Goal: Transaction & Acquisition: Purchase product/service

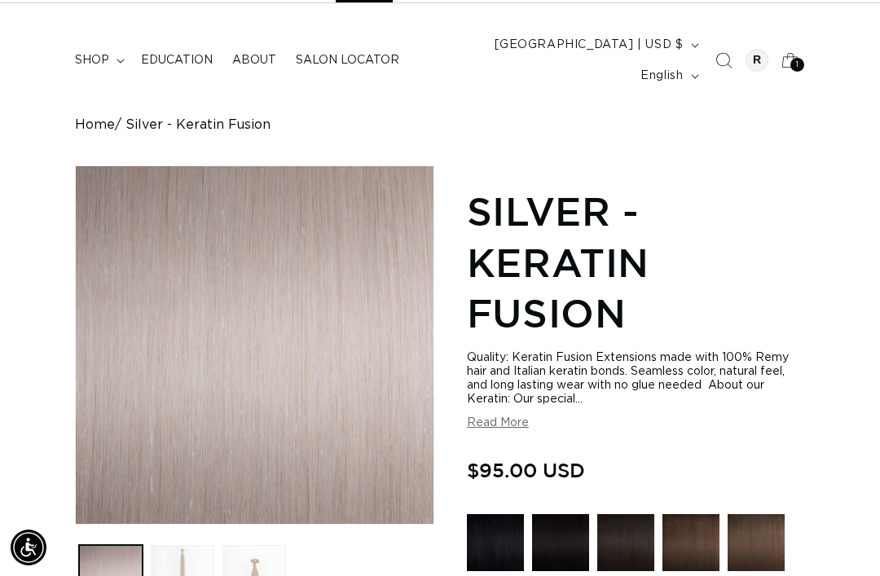
scroll to position [85, 0]
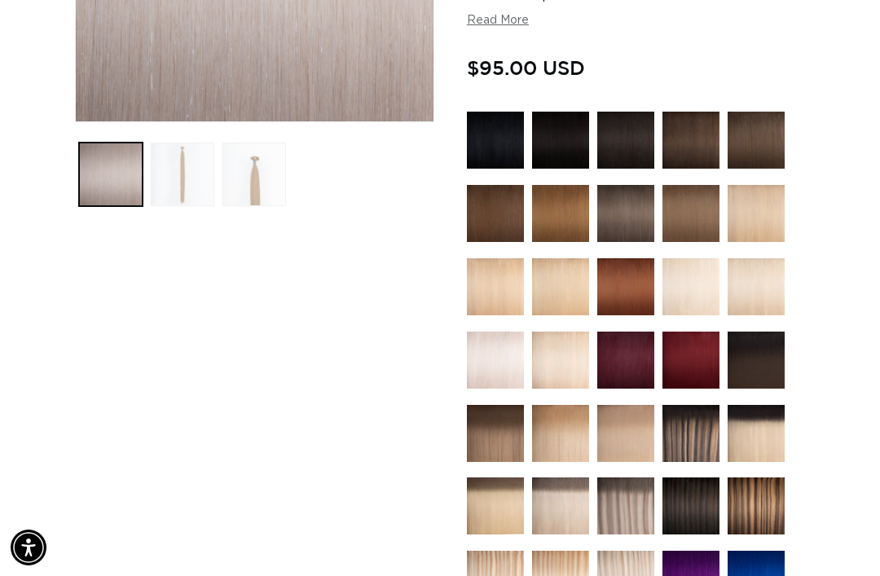
scroll to position [490, 0]
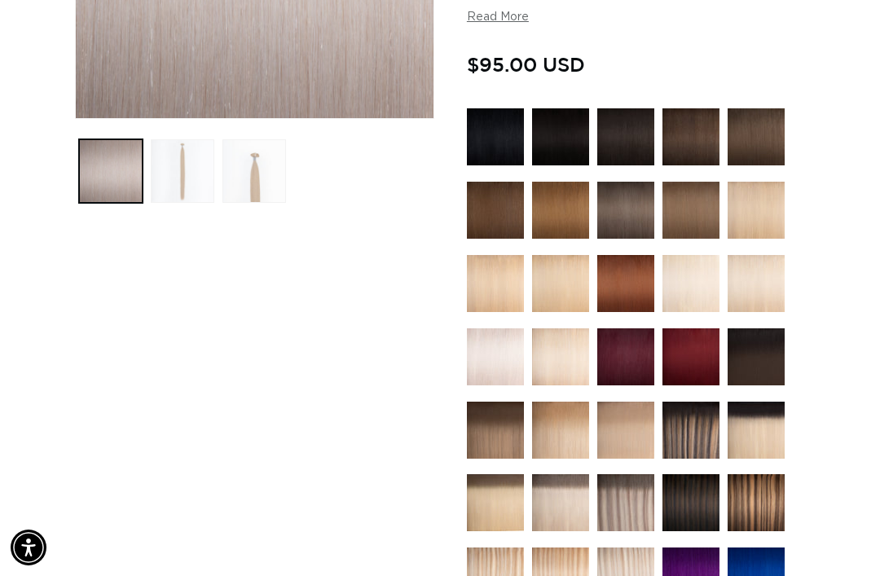
click at [630, 191] on img at bounding box center [625, 210] width 57 height 57
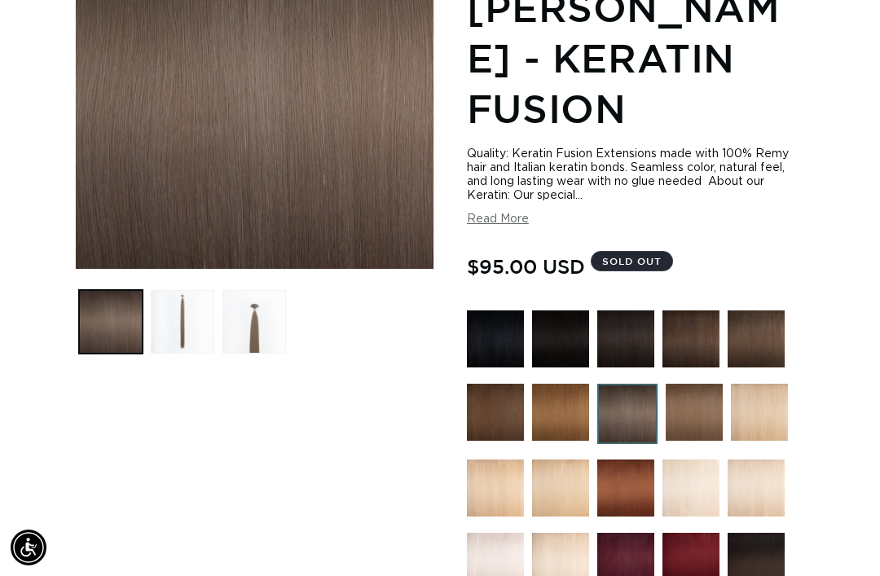
scroll to position [0, 764]
click at [769, 317] on img at bounding box center [755, 338] width 57 height 57
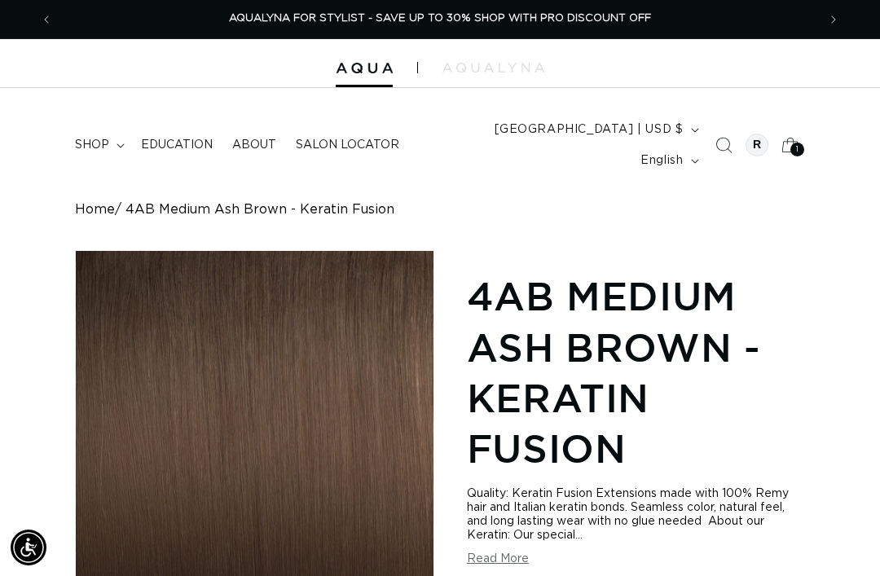
scroll to position [0, 764]
